Goal: Task Accomplishment & Management: Use online tool/utility

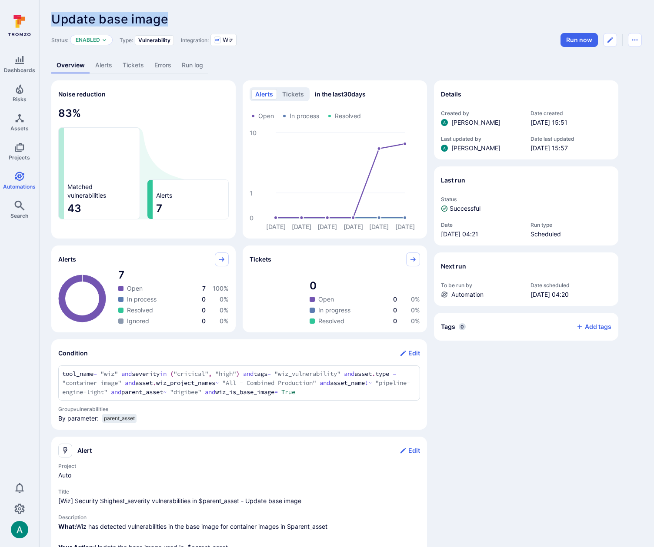
drag, startPoint x: 168, startPoint y: 18, endPoint x: 54, endPoint y: 16, distance: 114.4
click at [54, 15] on div "Update base image ... Show more" at bounding box center [346, 19] width 590 height 14
copy span "Update base image"
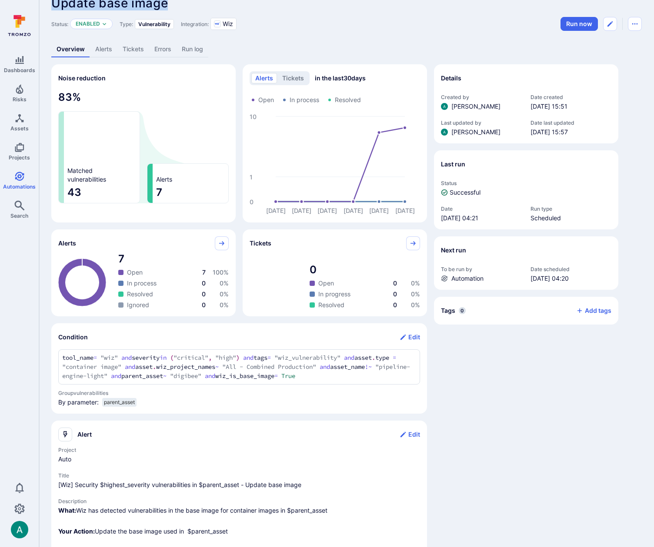
scroll to position [18, 0]
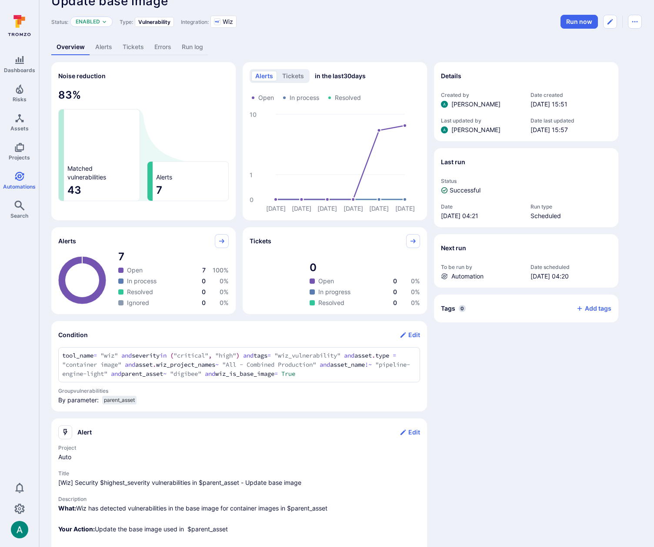
click at [518, 444] on div "Details Created by Arjan Dehar Date created Sep 26, 2025 at 15:51 Last updated …" at bounding box center [526, 360] width 184 height 597
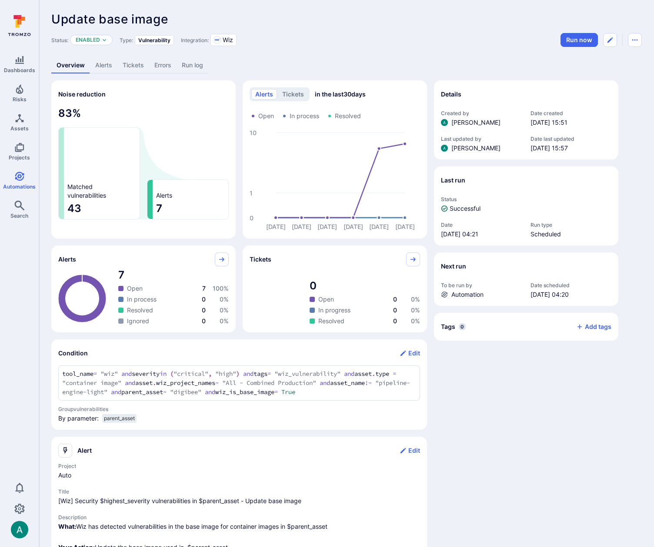
drag, startPoint x: 235, startPoint y: 422, endPoint x: 217, endPoint y: 422, distance: 17.4
click at [234, 422] on div "By parameter: parent_asset" at bounding box center [238, 420] width 363 height 12
drag, startPoint x: 583, startPoint y: 16, endPoint x: 609, endPoint y: 32, distance: 30.8
click at [588, 20] on div "Update base image ... Show more" at bounding box center [346, 19] width 590 height 14
click at [612, 40] on icon "Edit automation" at bounding box center [609, 40] width 7 height 7
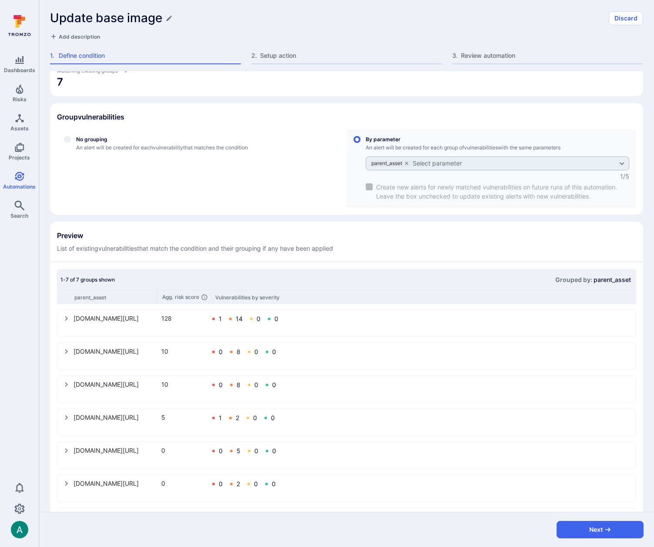
scroll to position [227, 0]
